Goal: Complete application form: Complete application form

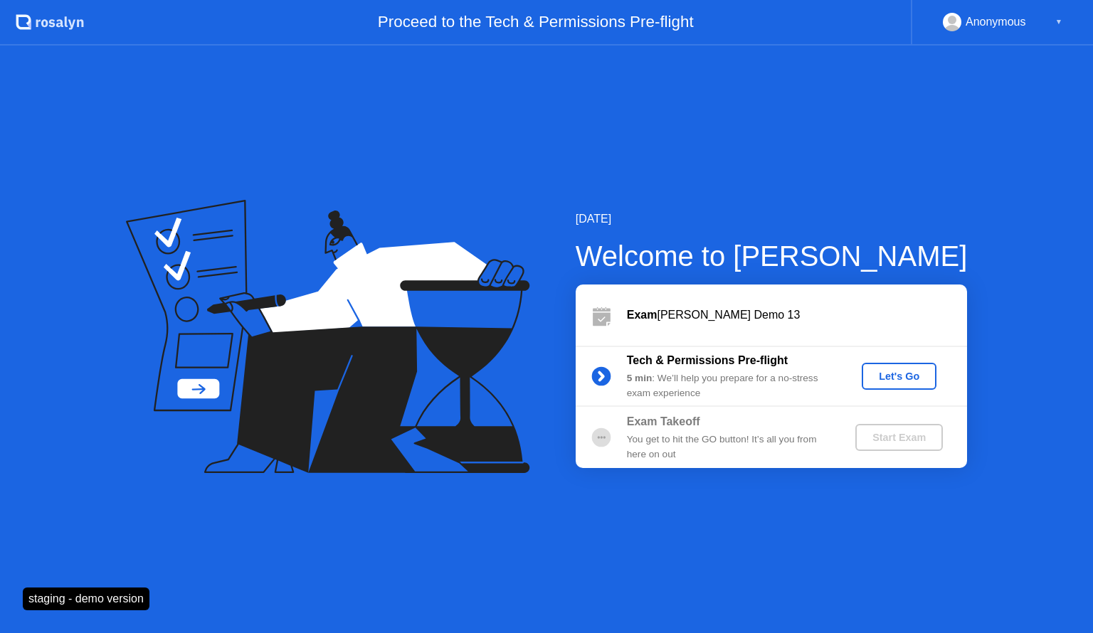
click at [901, 371] on div "Let's Go" at bounding box center [898, 376] width 63 height 11
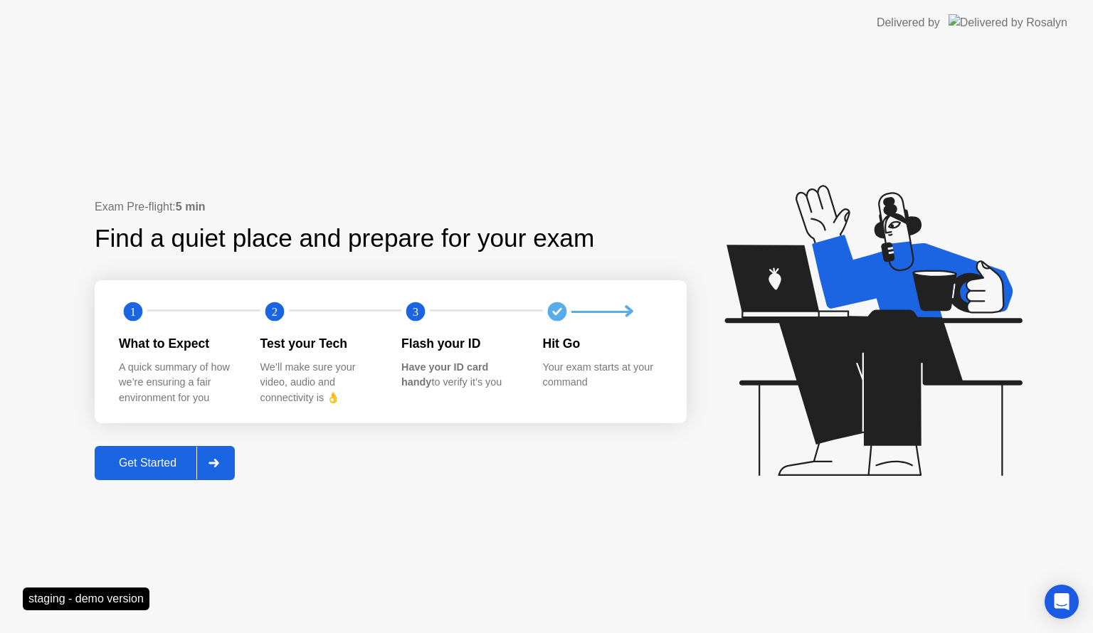
click at [165, 465] on div "Get Started" at bounding box center [147, 463] width 97 height 13
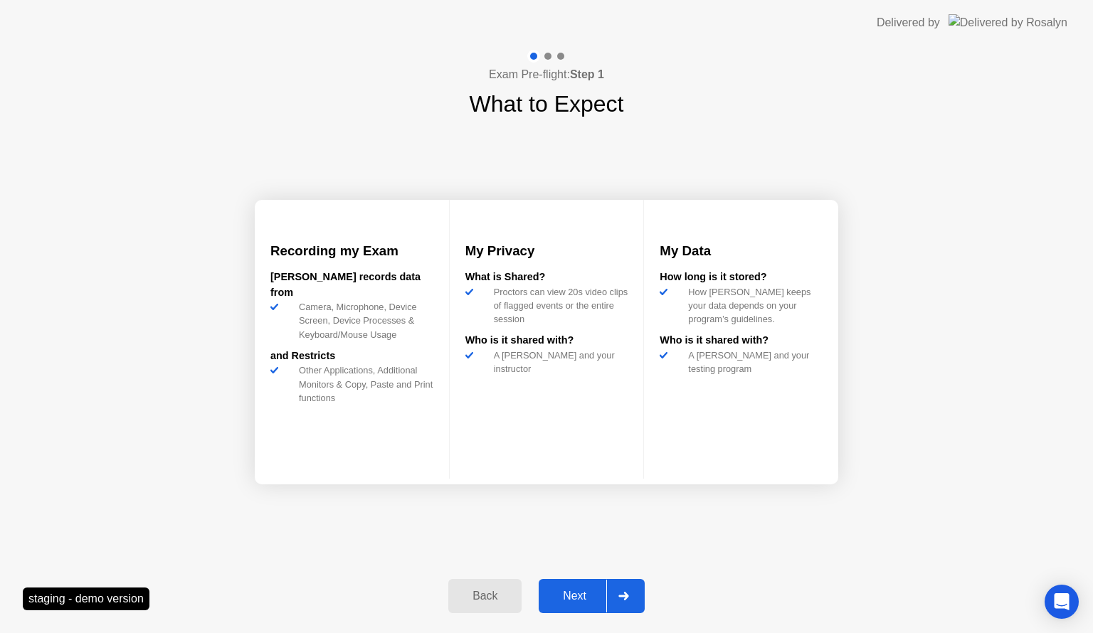
click at [562, 591] on div "Next" at bounding box center [574, 596] width 63 height 13
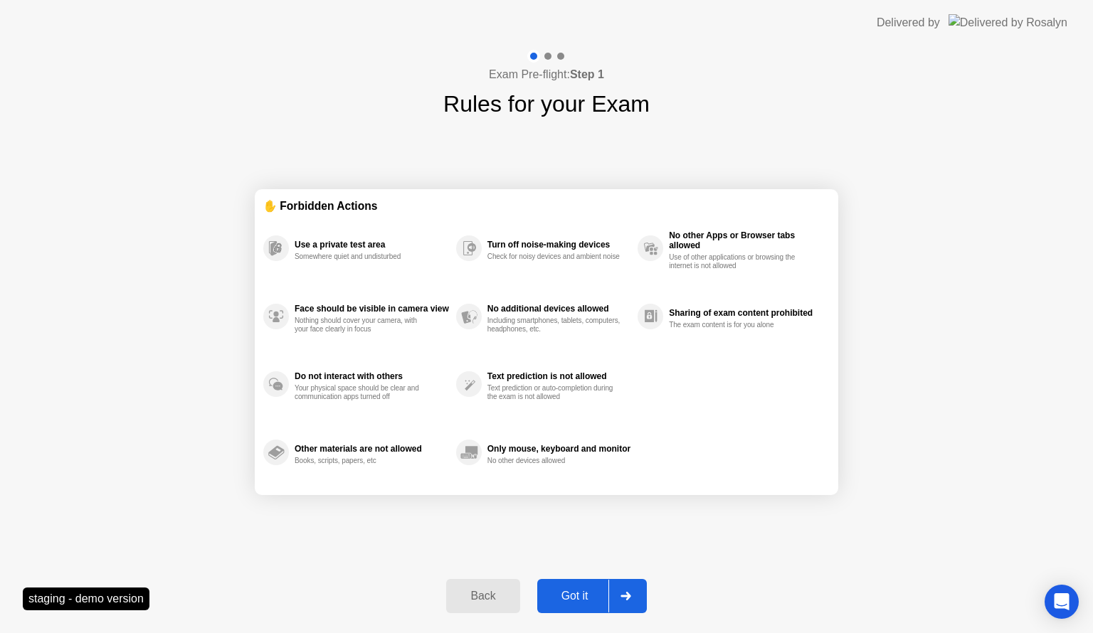
click at [566, 592] on div "Got it" at bounding box center [574, 596] width 67 height 13
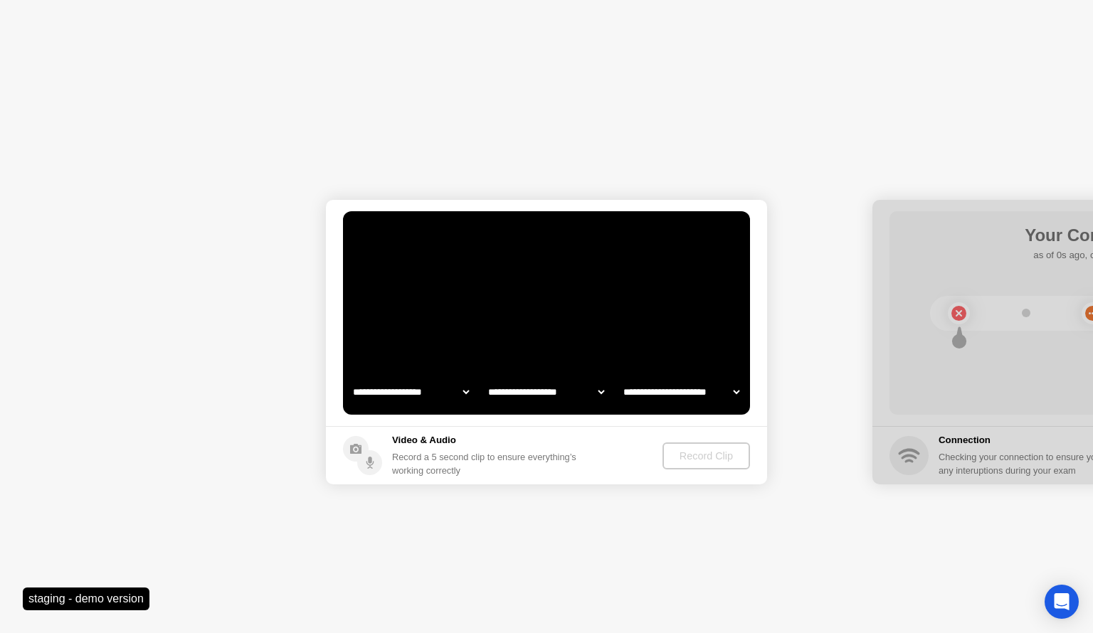
select select "**********"
select select "*******"
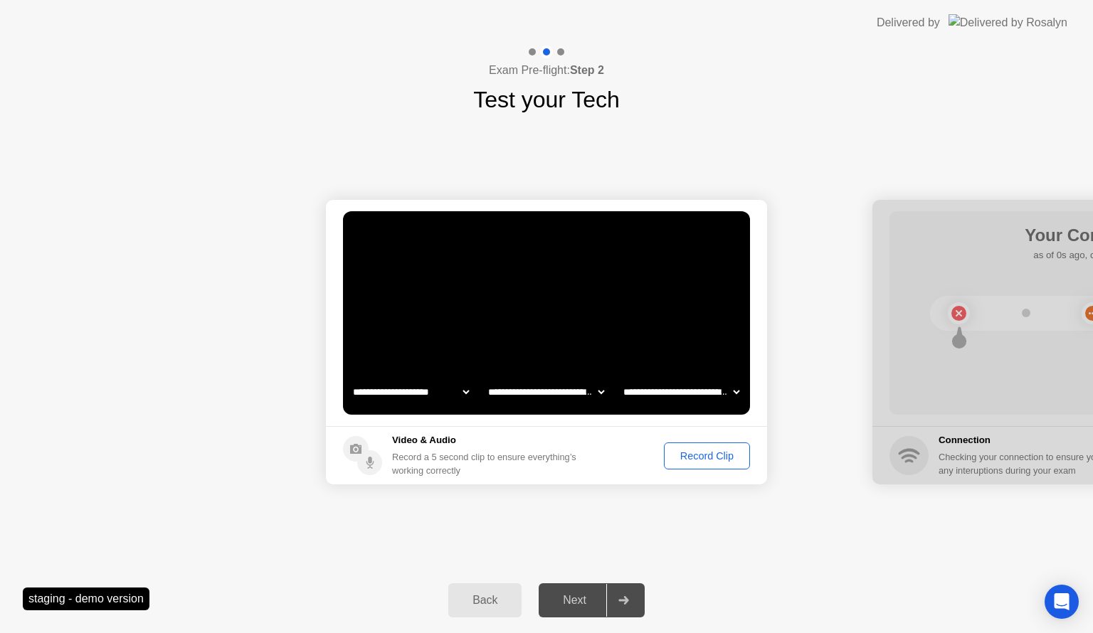
click at [707, 447] on button "Record Clip" at bounding box center [707, 456] width 86 height 27
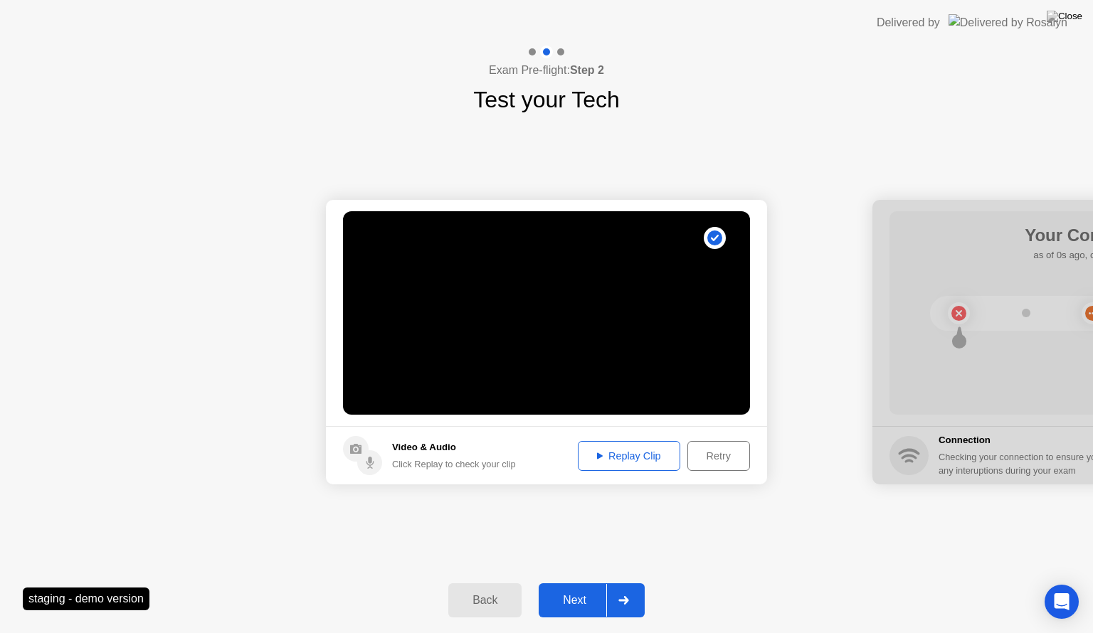
click at [572, 604] on div "Next" at bounding box center [574, 600] width 63 height 13
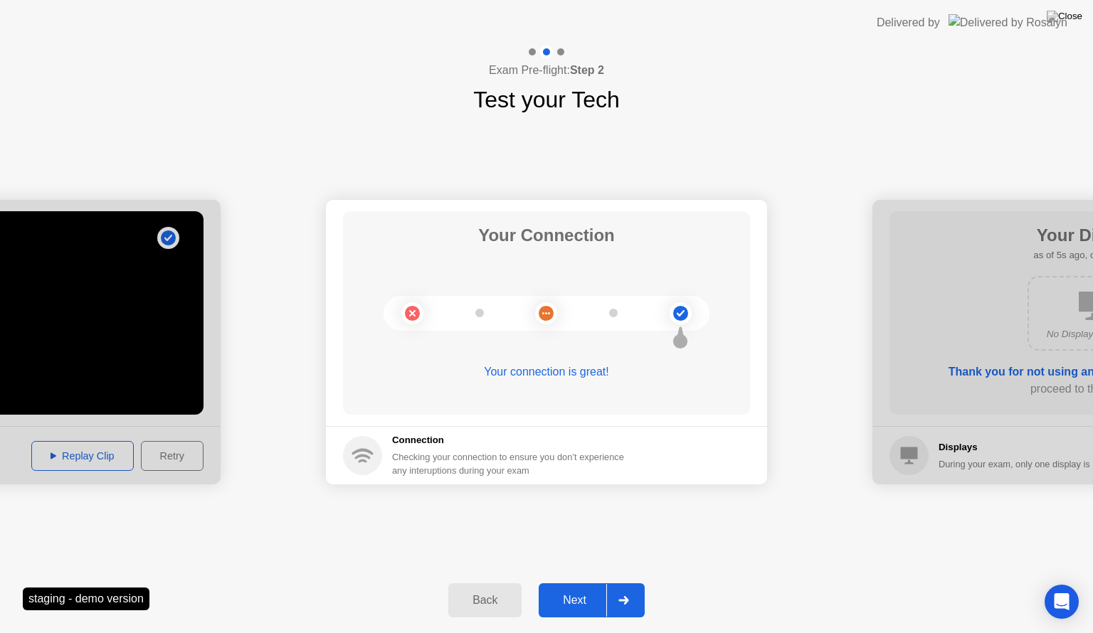
click at [568, 603] on div "Next" at bounding box center [574, 600] width 63 height 13
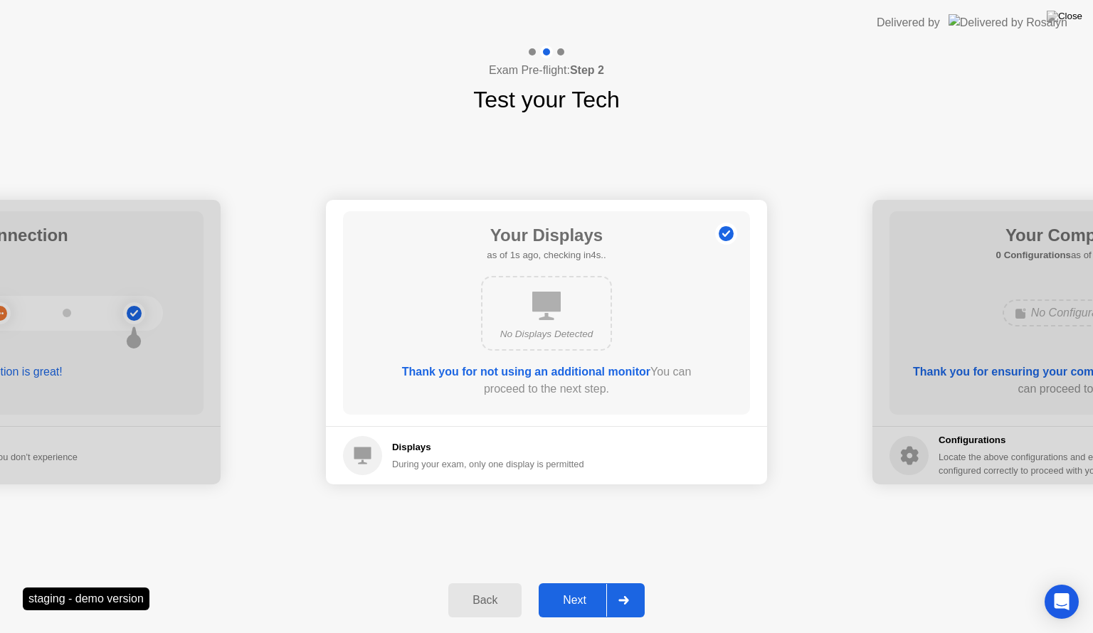
click at [572, 601] on div "Next" at bounding box center [574, 600] width 63 height 13
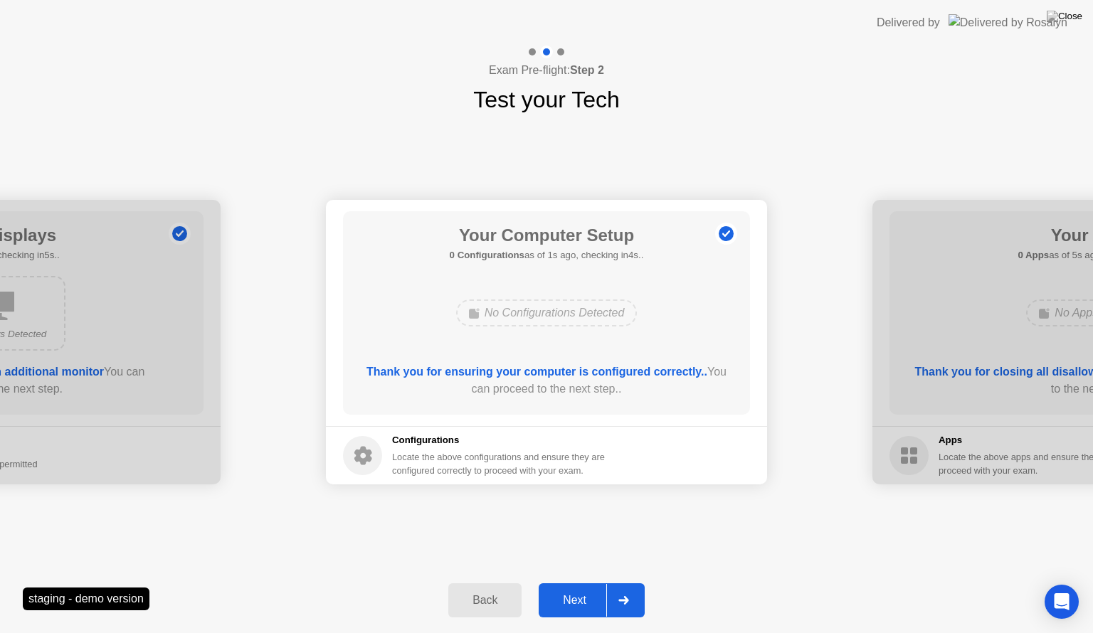
click at [572, 601] on div "Next" at bounding box center [574, 600] width 63 height 13
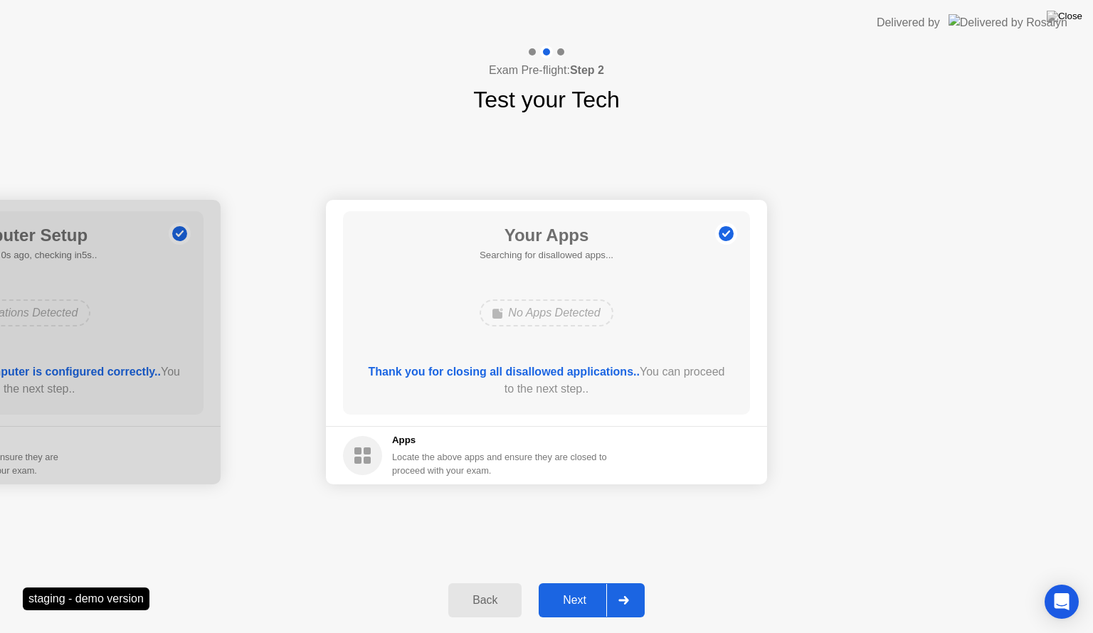
click at [572, 601] on div "Next" at bounding box center [574, 600] width 63 height 13
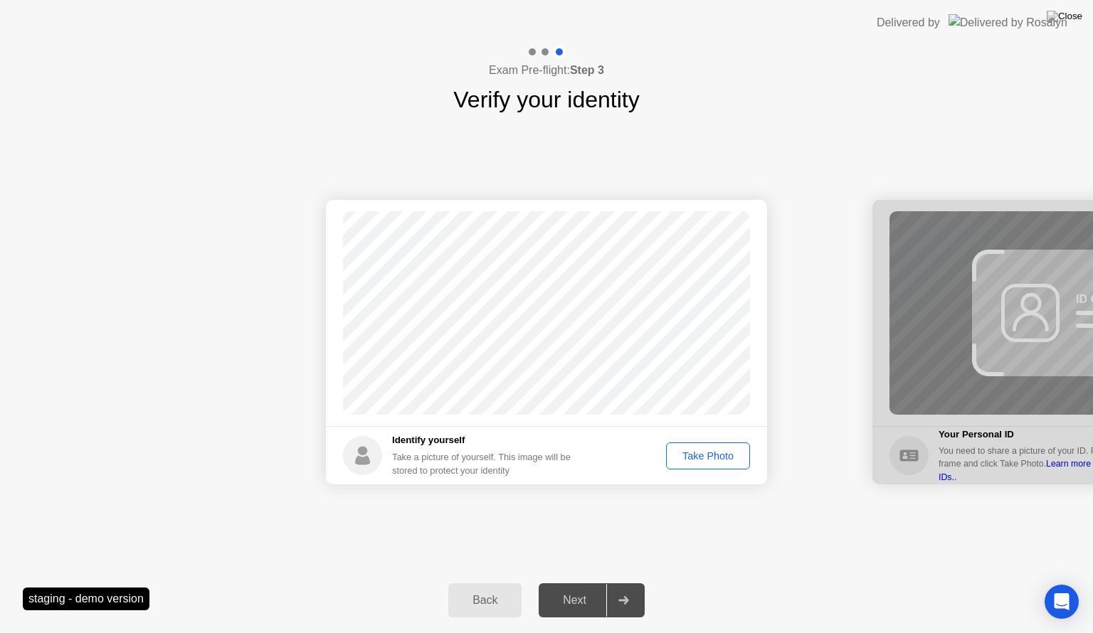
click at [688, 451] on div "Take Photo" at bounding box center [708, 455] width 74 height 11
click at [578, 597] on div "Next" at bounding box center [574, 600] width 63 height 13
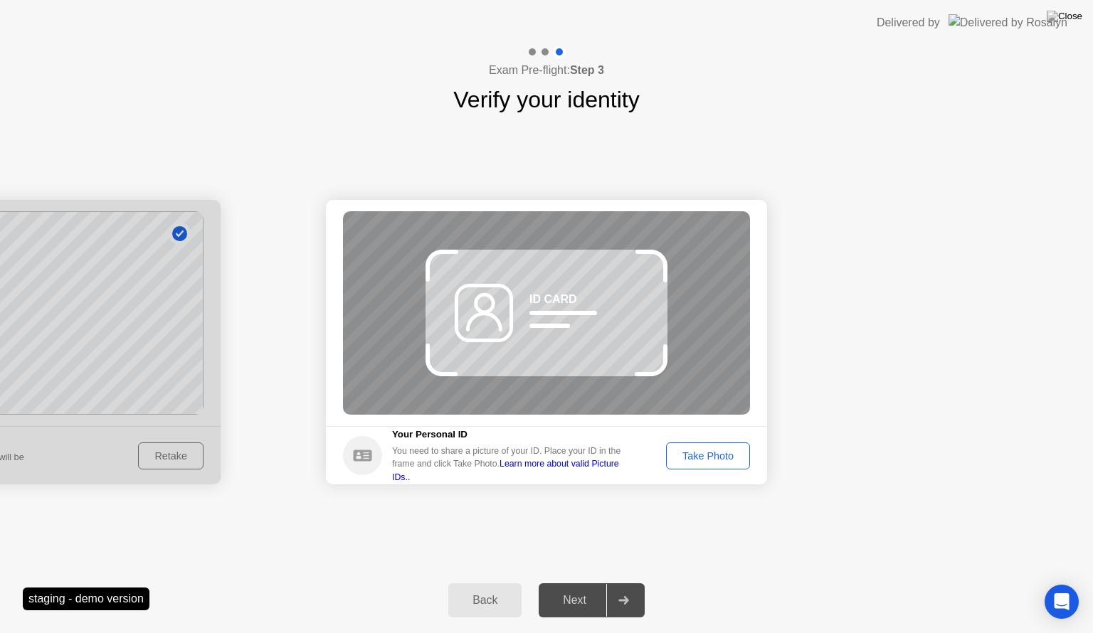
click at [699, 452] on div "Take Photo" at bounding box center [708, 455] width 74 height 11
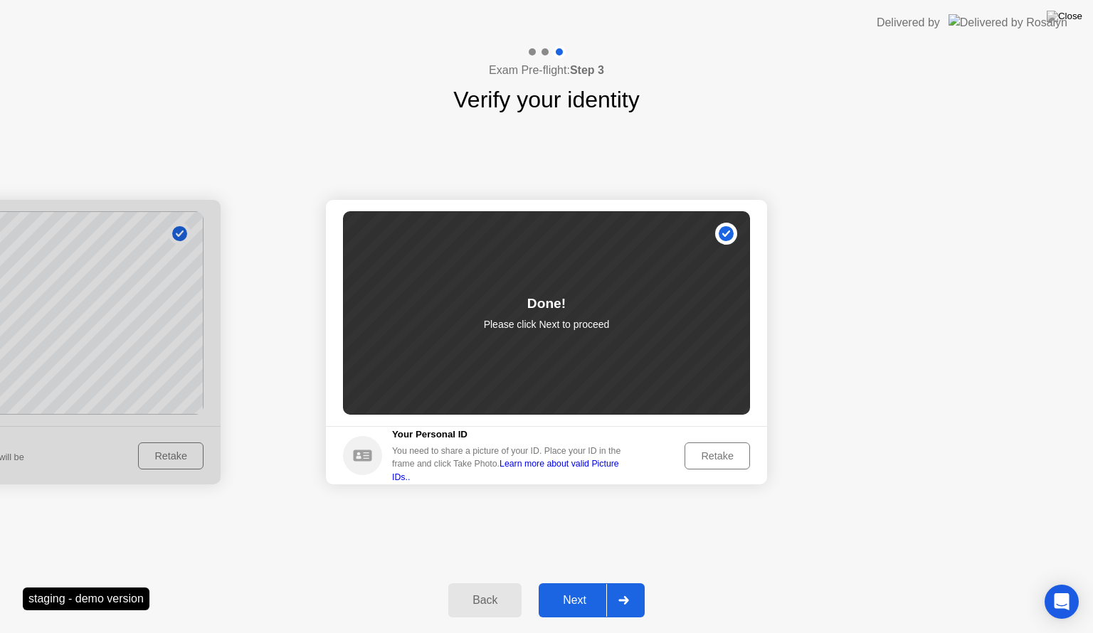
click at [561, 597] on div "Next" at bounding box center [574, 600] width 63 height 13
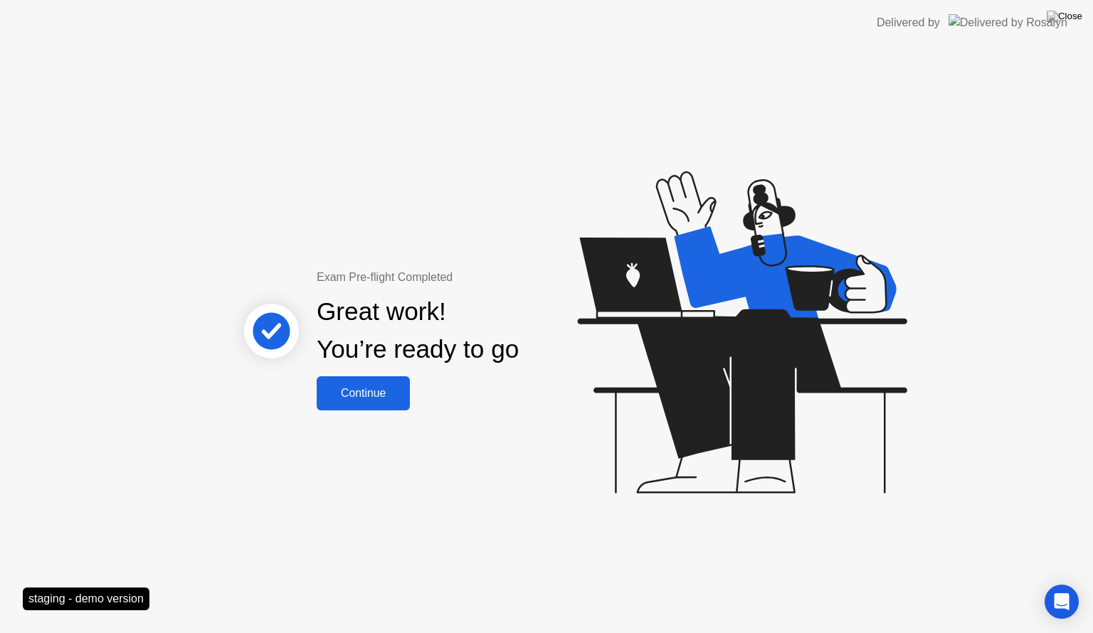
click at [354, 387] on div "Continue" at bounding box center [363, 393] width 85 height 13
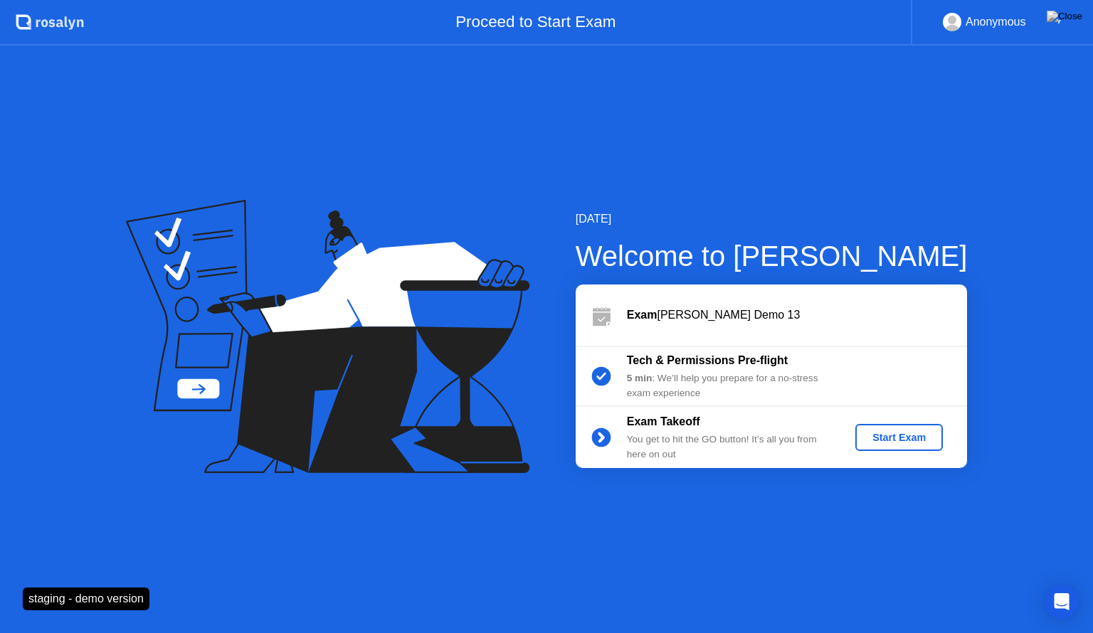
click at [884, 433] on div "Start Exam" at bounding box center [899, 437] width 76 height 11
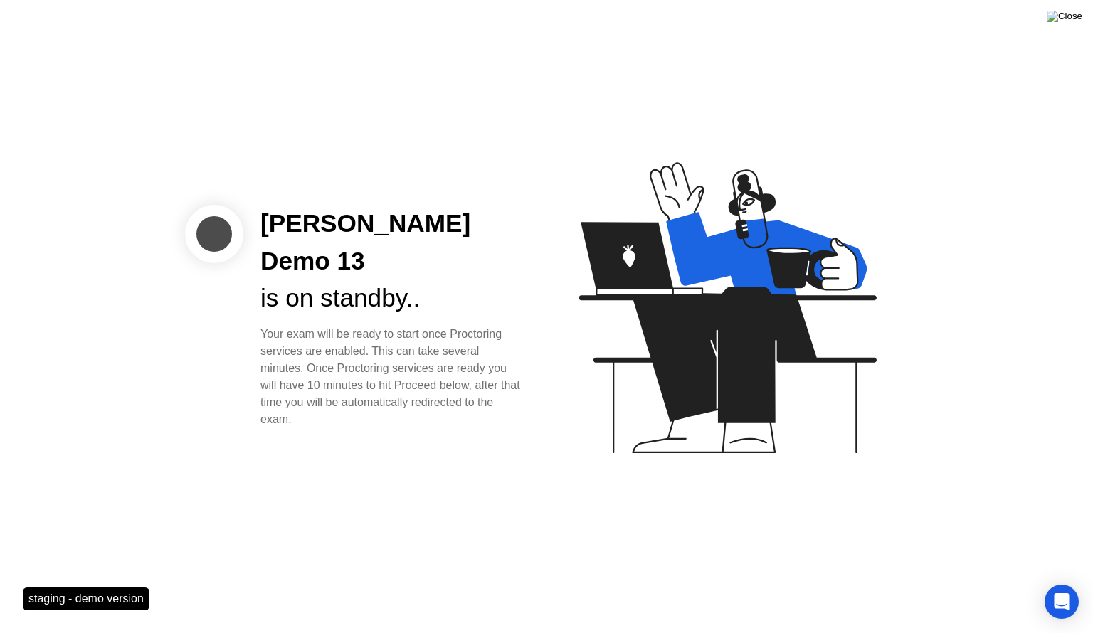
click at [1074, 13] on img at bounding box center [1065, 16] width 36 height 11
